Goal: Transaction & Acquisition: Subscribe to service/newsletter

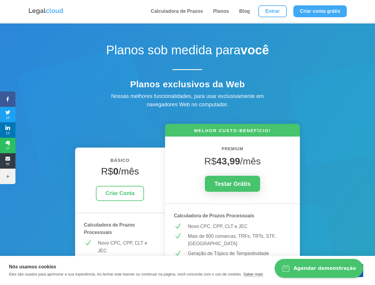
click at [8, 99] on icon at bounding box center [7, 99] width 15 height 5
click at [8, 115] on span "13" at bounding box center [7, 115] width 15 height 10
click at [8, 130] on span "13" at bounding box center [7, 130] width 15 height 10
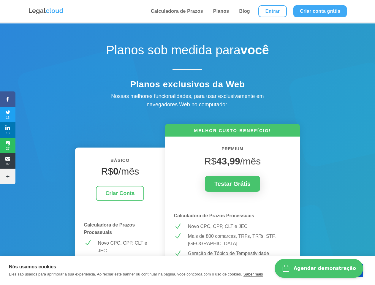
click at [8, 146] on span "27" at bounding box center [7, 146] width 15 height 10
click at [8, 161] on span "92" at bounding box center [7, 161] width 15 height 10
click at [8, 176] on icon at bounding box center [7, 176] width 15 height 5
